Goal: Task Accomplishment & Management: Manage account settings

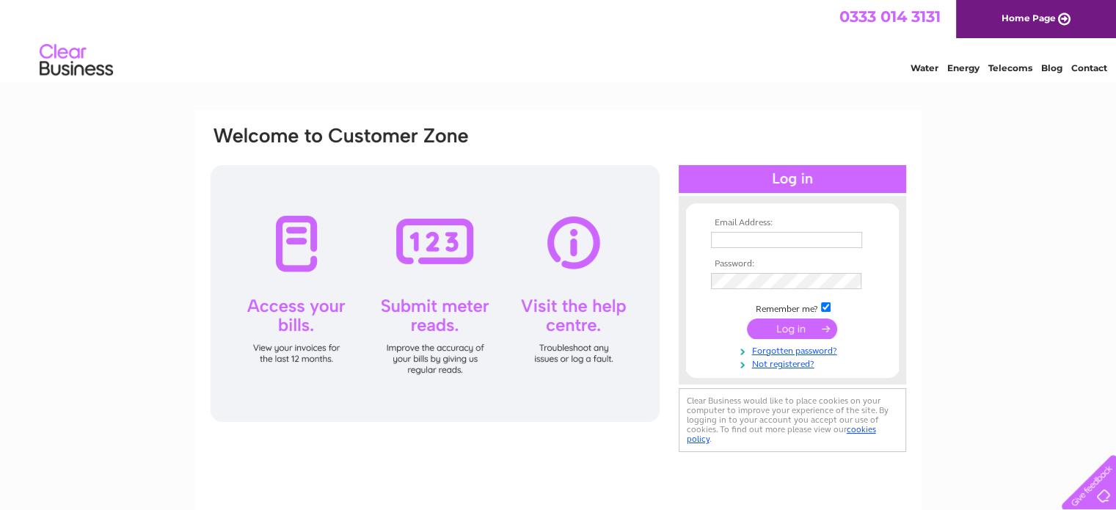
type input "[EMAIL_ADDRESS][DOMAIN_NAME]"
click at [795, 326] on input "submit" at bounding box center [792, 328] width 90 height 21
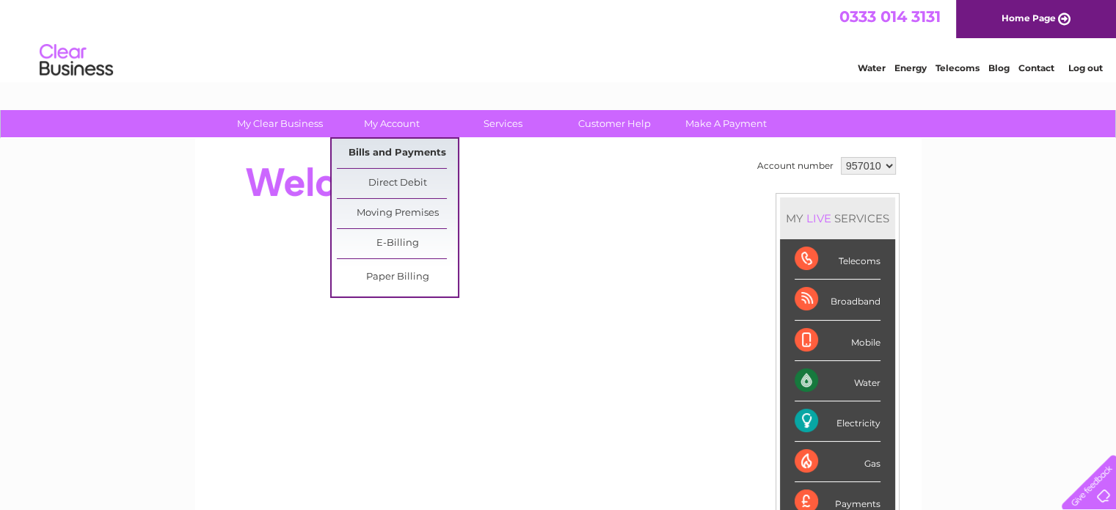
click at [396, 149] on link "Bills and Payments" at bounding box center [397, 153] width 121 height 29
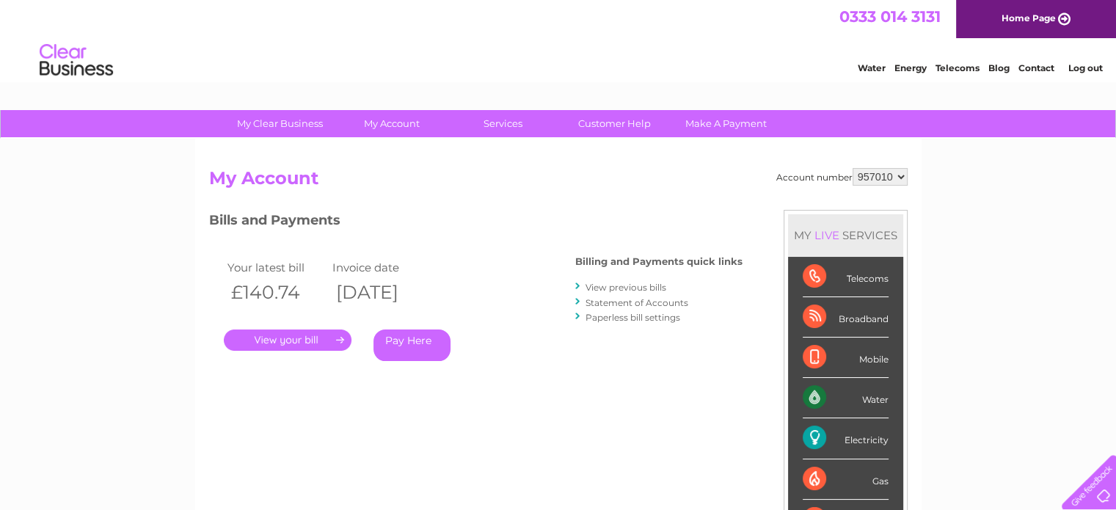
click at [308, 337] on link "." at bounding box center [288, 339] width 128 height 21
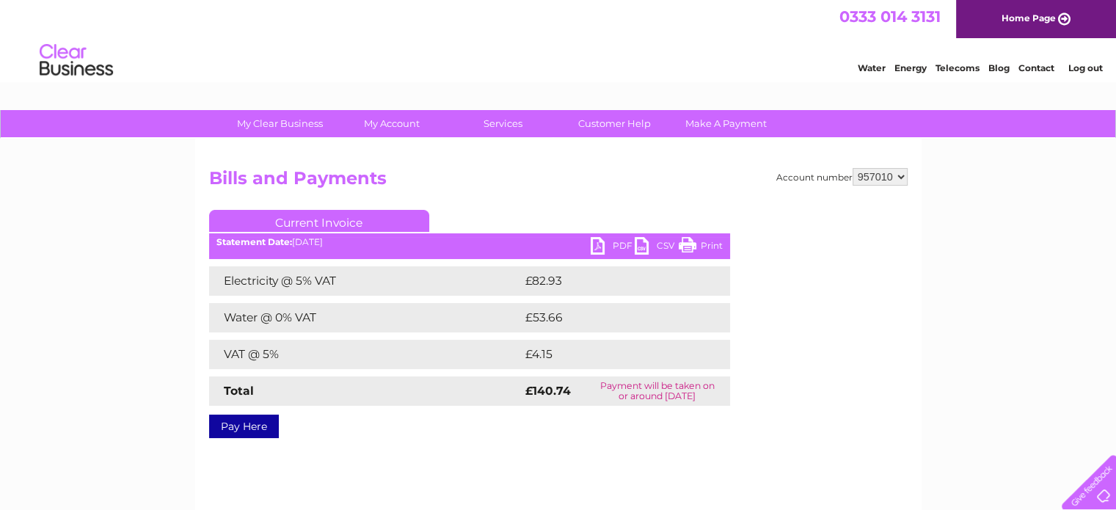
click at [599, 242] on link "PDF" at bounding box center [613, 247] width 44 height 21
click at [1091, 67] on link "Log out" at bounding box center [1085, 67] width 34 height 11
